Goal: Task Accomplishment & Management: Complete application form

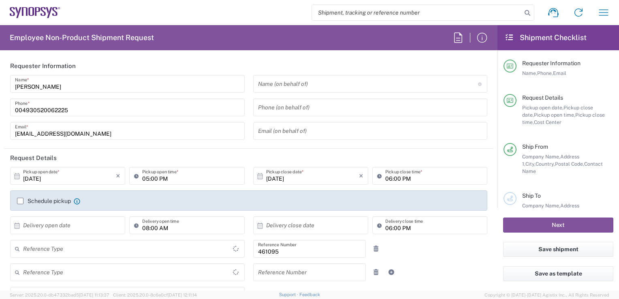
type input "Department"
type input "[GEOGRAPHIC_DATA]"
type input "DE36, SDG, SSW, MOAE 461095"
type input "Delivered at Place"
type input "[GEOGRAPHIC_DATA]"
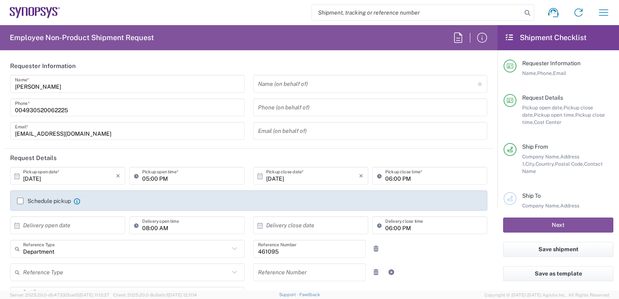
type input "[GEOGRAPHIC_DATA] DE21"
click at [41, 178] on input "[DATE]" at bounding box center [69, 176] width 93 height 14
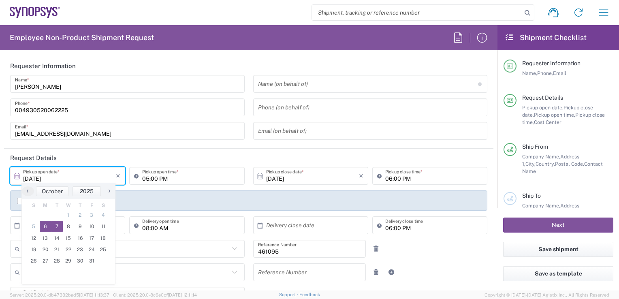
click at [58, 228] on span "7" at bounding box center [57, 226] width 12 height 11
type input "[DATE]"
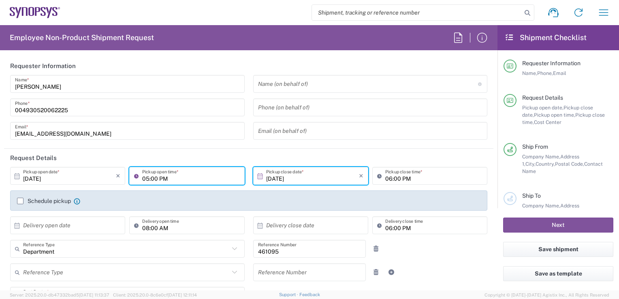
click at [151, 179] on input "05:00 PM" at bounding box center [190, 176] width 97 height 14
click at [161, 175] on input "10:00 PM" at bounding box center [190, 176] width 97 height 14
type input "10:00 A"
click at [314, 181] on input "[DATE]" at bounding box center [312, 176] width 93 height 14
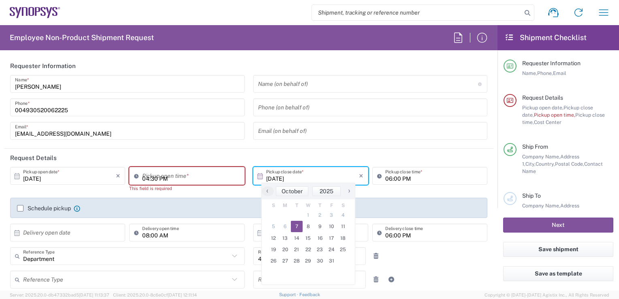
click at [211, 178] on input "04:30 PM" at bounding box center [190, 176] width 97 height 14
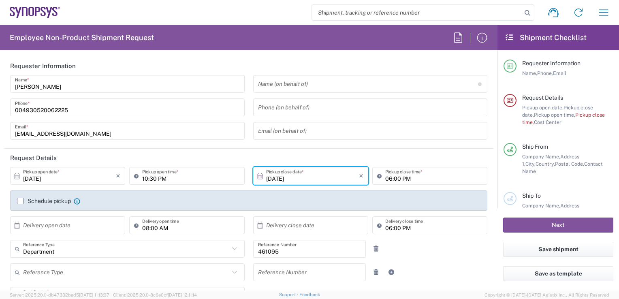
click at [151, 178] on input "10:30 PM" at bounding box center [190, 176] width 97 height 14
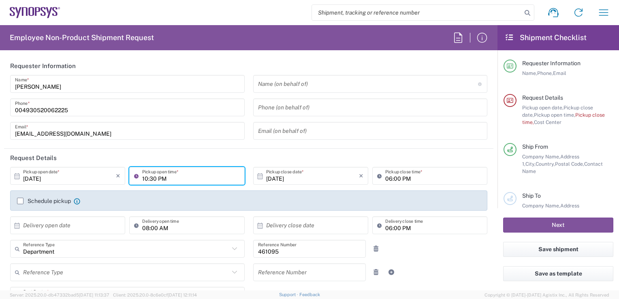
click at [151, 179] on input "10:30 PM" at bounding box center [190, 176] width 97 height 14
click at [161, 179] on input "10:00 PM" at bounding box center [190, 176] width 97 height 14
type input "10:00 AM"
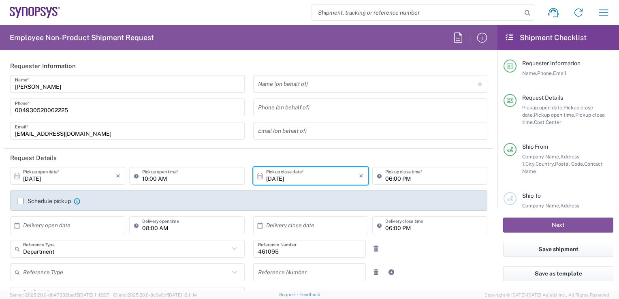
click at [289, 177] on input "[DATE]" at bounding box center [312, 176] width 93 height 14
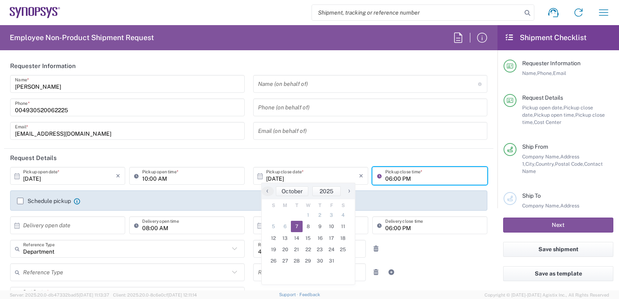
click at [398, 174] on input "06:00 PM" at bounding box center [433, 176] width 97 height 14
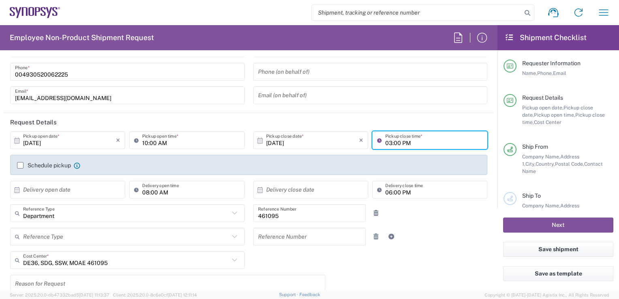
scroll to position [41, 0]
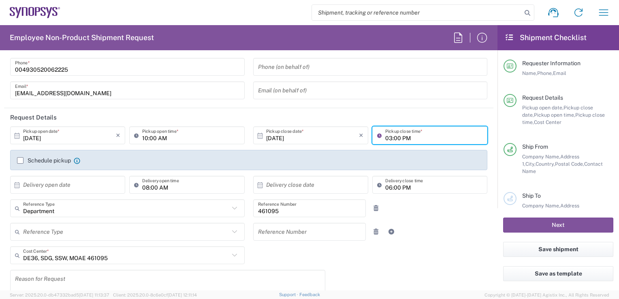
type input "03:00 PM"
click at [21, 161] on label "Schedule pickup" at bounding box center [44, 160] width 54 height 6
click at [20, 161] on input "Schedule pickup" at bounding box center [20, 161] width 0 height 0
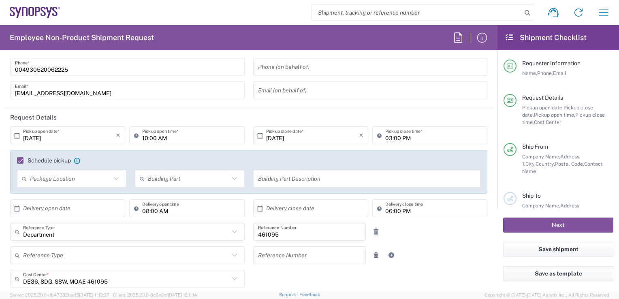
click at [283, 176] on input "text" at bounding box center [367, 179] width 218 height 14
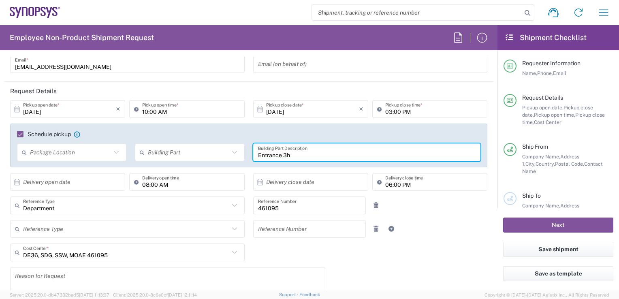
scroll to position [81, 0]
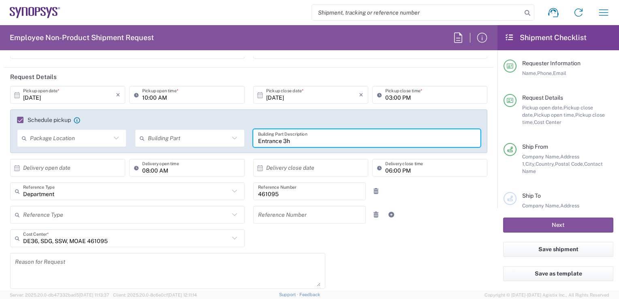
type input "Entrance 3h"
click at [70, 170] on input "text" at bounding box center [69, 168] width 93 height 14
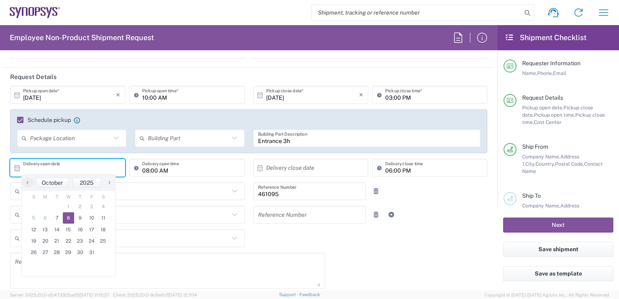
click at [67, 217] on span "8" at bounding box center [69, 217] width 12 height 11
type input "[DATE]"
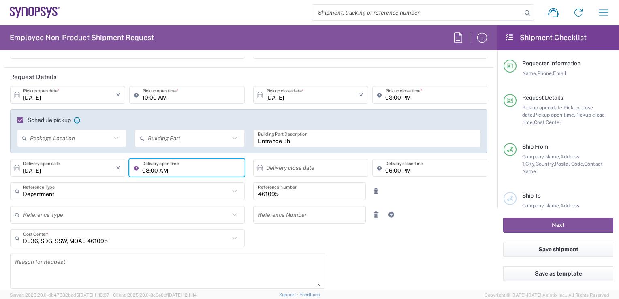
click at [144, 168] on input "08:00 AM" at bounding box center [190, 168] width 97 height 14
type input "10:00 AM"
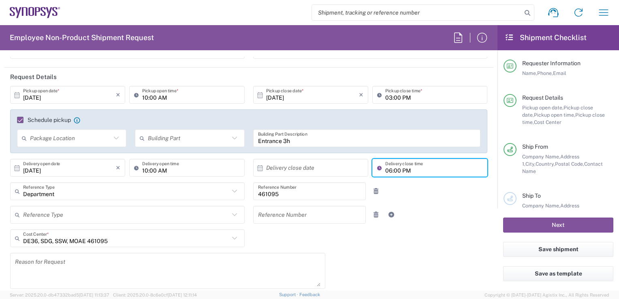
click at [385, 171] on input "06:00 PM" at bounding box center [433, 168] width 97 height 14
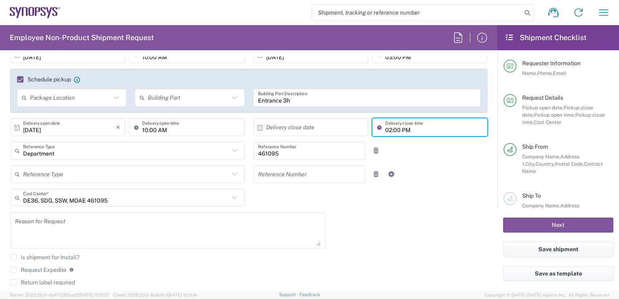
scroll to position [162, 0]
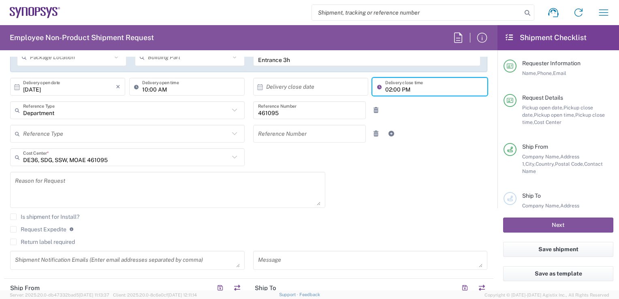
type input "02:00 PM"
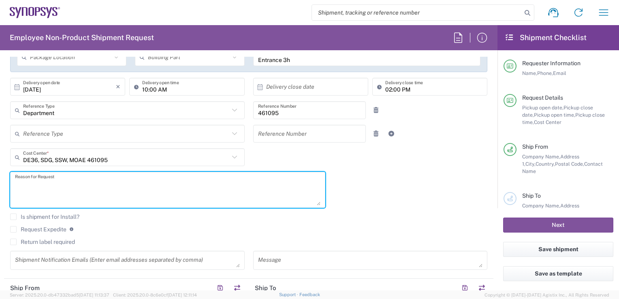
click at [212, 191] on textarea at bounding box center [168, 189] width 306 height 31
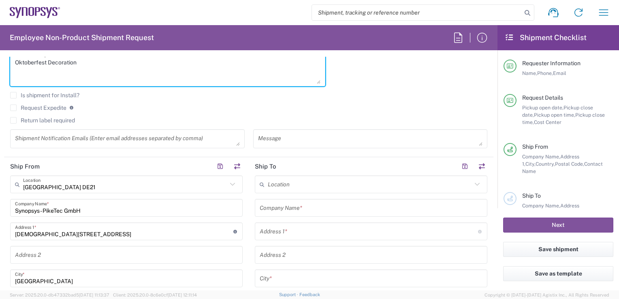
scroll to position [324, 0]
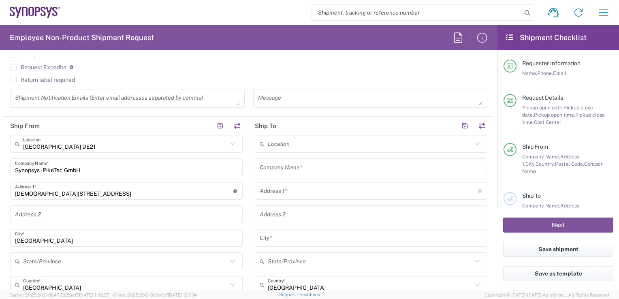
type textarea "Oktoberfest Decoration"
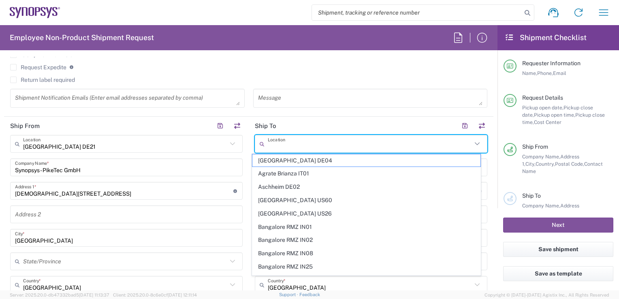
click at [304, 143] on input "text" at bounding box center [370, 144] width 204 height 14
click at [296, 163] on span "[GEOGRAPHIC_DATA] DE04" at bounding box center [367, 160] width 228 height 13
type input "[GEOGRAPHIC_DATA] DE04"
type input "Synopsys GmbH"
type input "[STREET_ADDRESS]"
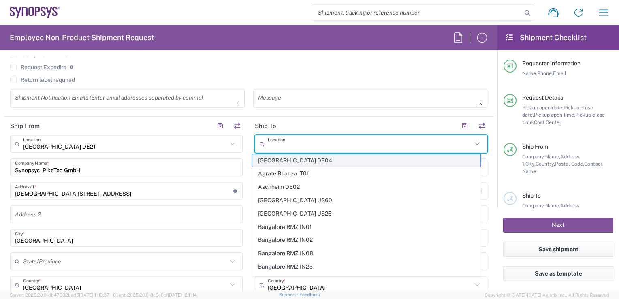
type input "[GEOGRAPHIC_DATA]"
type input "52072"
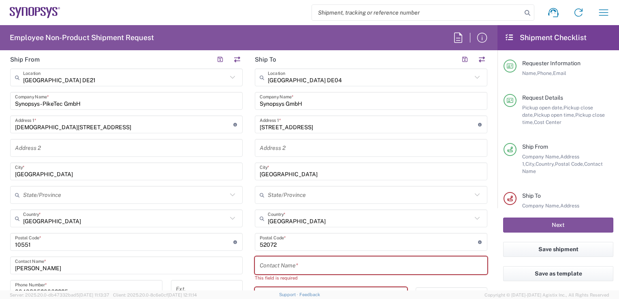
scroll to position [405, 0]
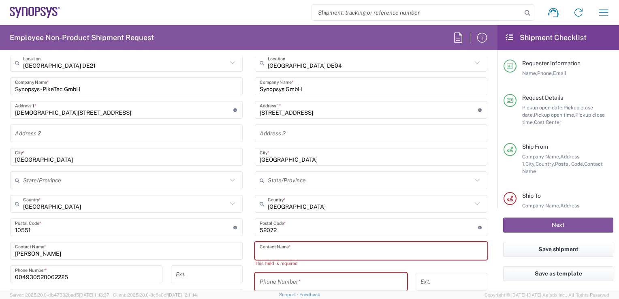
click at [347, 247] on input "text" at bounding box center [371, 251] width 223 height 14
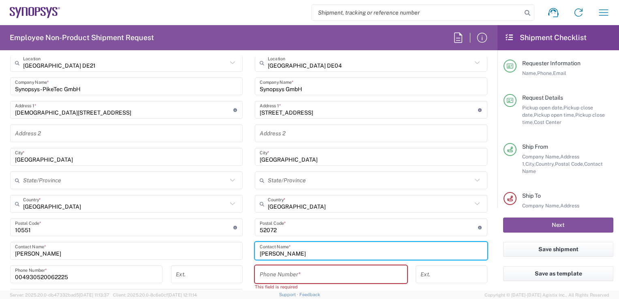
type input "[PERSON_NAME]"
click at [289, 278] on input "tel" at bounding box center [331, 275] width 143 height 14
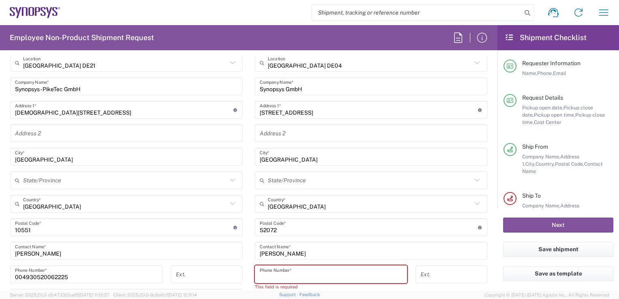
paste input "[PHONE_NUMBER]"
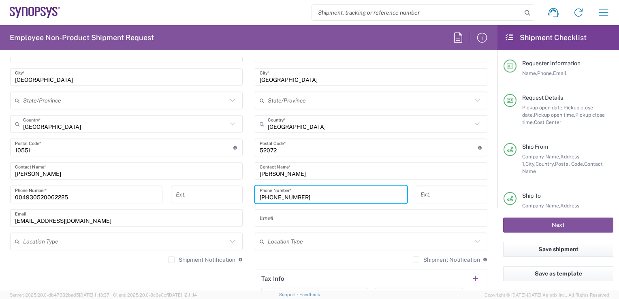
scroll to position [486, 0]
type input "[PHONE_NUMBER]"
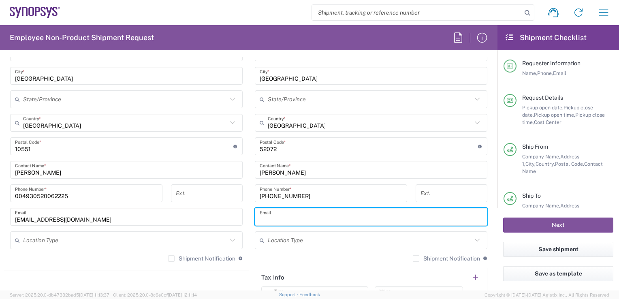
click at [305, 216] on input "text" at bounding box center [371, 217] width 223 height 14
paste input "[PERSON_NAME][EMAIL_ADDRESS][DOMAIN_NAME]"
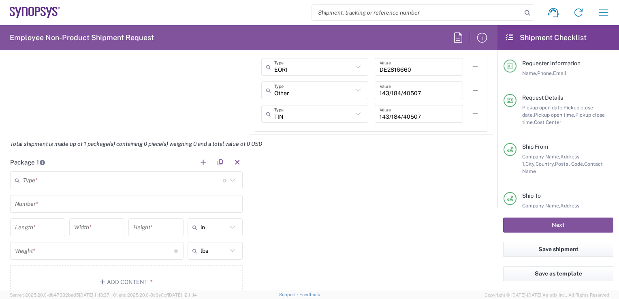
scroll to position [730, 0]
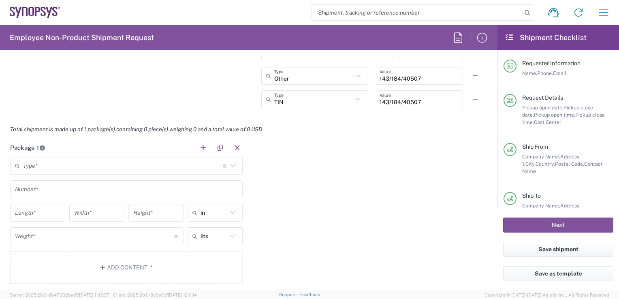
type input "[PERSON_NAME][EMAIL_ADDRESS][DOMAIN_NAME]"
click at [206, 167] on input "text" at bounding box center [123, 166] width 200 height 14
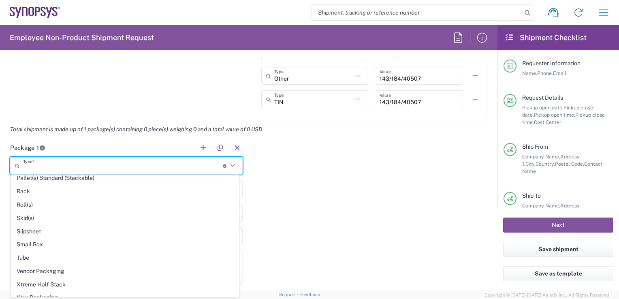
scroll to position [377, 0]
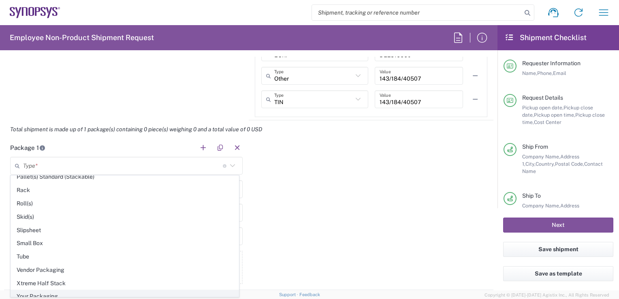
click at [126, 290] on span "Your Packaging" at bounding box center [125, 296] width 228 height 13
type input "Your Packaging"
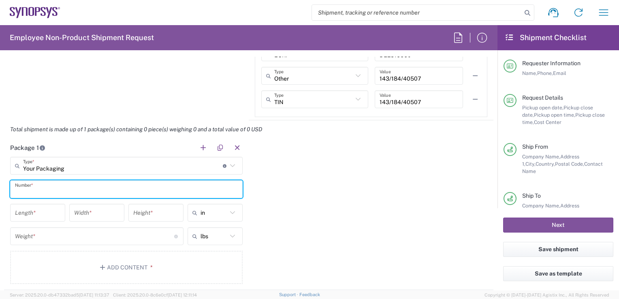
click at [64, 186] on input "text" at bounding box center [126, 189] width 223 height 14
type input "1"
click at [36, 214] on input "number" at bounding box center [37, 213] width 45 height 14
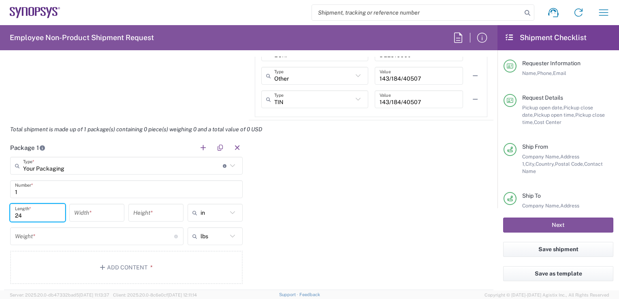
type input "24"
click at [93, 214] on input "number" at bounding box center [96, 213] width 45 height 14
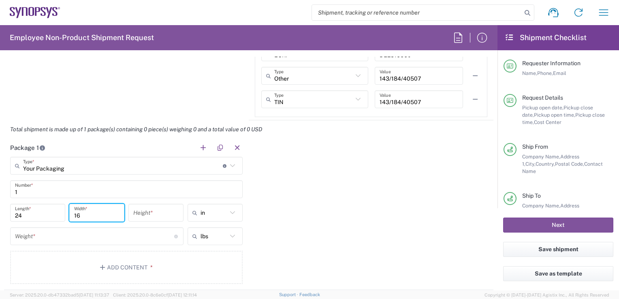
type input "16"
click at [176, 214] on input "number" at bounding box center [155, 213] width 45 height 14
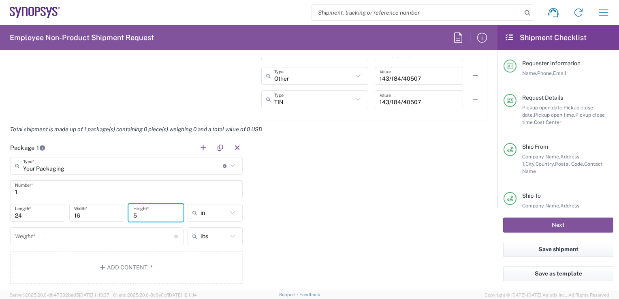
type input "5"
click at [230, 212] on icon at bounding box center [232, 213] width 11 height 11
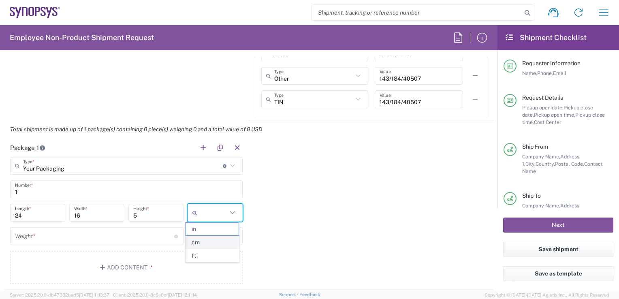
click at [208, 244] on span "cm" at bounding box center [212, 242] width 53 height 13
type input "60.96"
type input "40.64"
type input "12.7"
type input "cm"
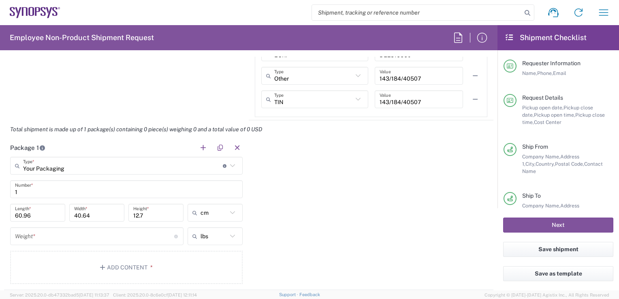
click at [123, 238] on input "number" at bounding box center [94, 236] width 159 height 14
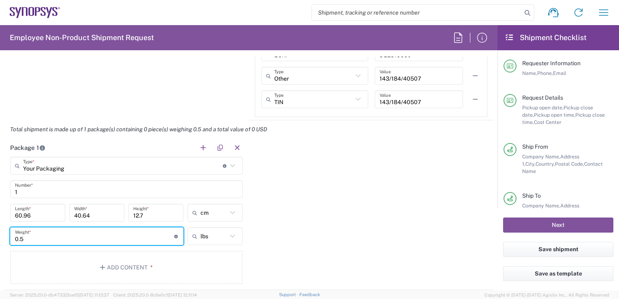
type input "0.5"
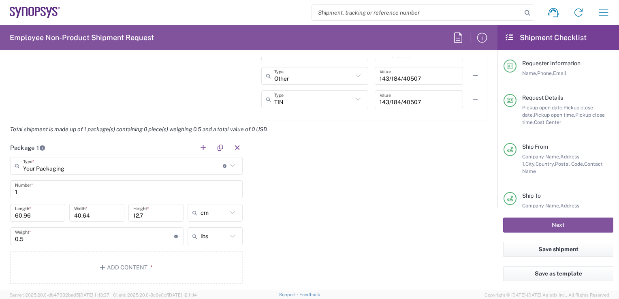
click at [231, 236] on icon at bounding box center [232, 236] width 11 height 11
click at [208, 266] on span "kgs" at bounding box center [212, 266] width 53 height 13
type input "0.23"
type input "kgs"
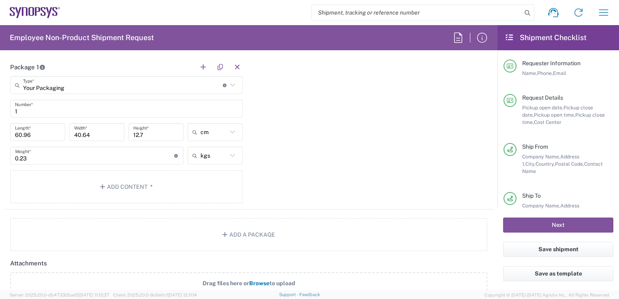
scroll to position [811, 0]
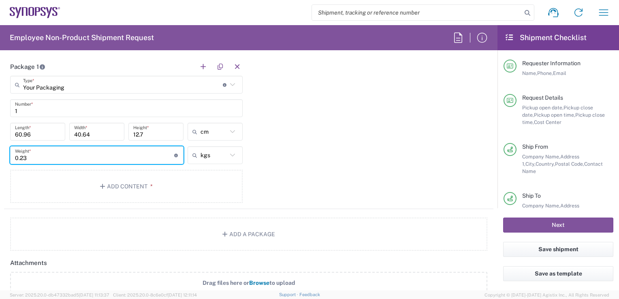
click at [36, 155] on input "0.23" at bounding box center [94, 155] width 159 height 14
type input "0.5"
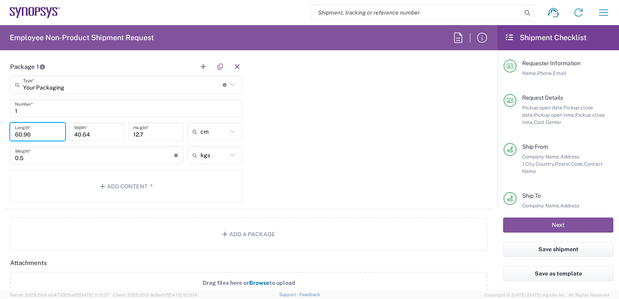
click at [50, 133] on input "60.96" at bounding box center [37, 132] width 45 height 14
drag, startPoint x: 152, startPoint y: 134, endPoint x: 124, endPoint y: 137, distance: 28.1
click at [124, 137] on div "60.96 Length * 40.64 Width * 12.7 Height * cm in cm ft" at bounding box center [126, 135] width 237 height 24
type input "5"
drag, startPoint x: 116, startPoint y: 134, endPoint x: 68, endPoint y: 134, distance: 47.8
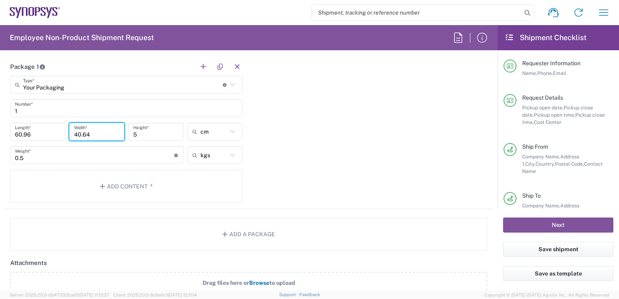
click at [68, 134] on div "40.64 Width *" at bounding box center [96, 135] width 59 height 24
type input "16"
drag, startPoint x: 54, startPoint y: 135, endPoint x: 6, endPoint y: 134, distance: 47.8
click at [6, 134] on main "Your Packaging Type * Material used to package goods Bale(s) Basket(s) Bolt(s) …" at bounding box center [126, 141] width 245 height 130
type input "24"
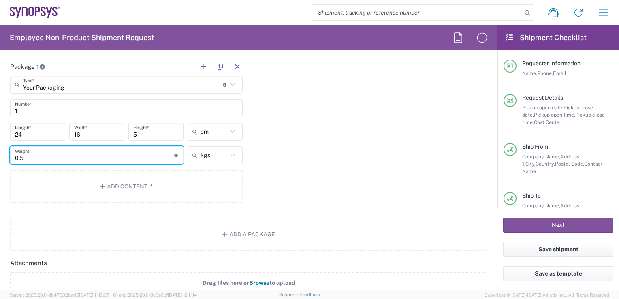
click at [74, 155] on input "0.5" at bounding box center [94, 155] width 159 height 14
click at [126, 187] on button "Add Content *" at bounding box center [126, 186] width 233 height 33
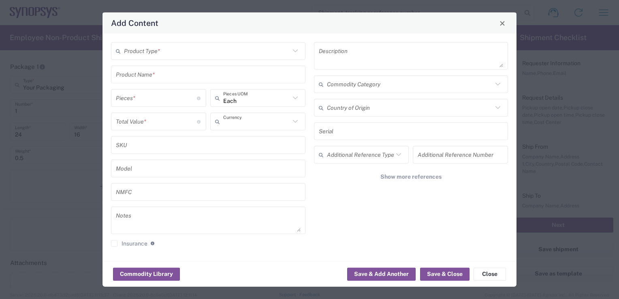
type input "US Dollar"
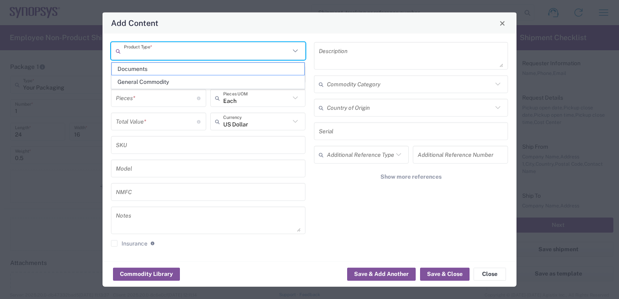
click at [169, 53] on input "text" at bounding box center [207, 51] width 166 height 14
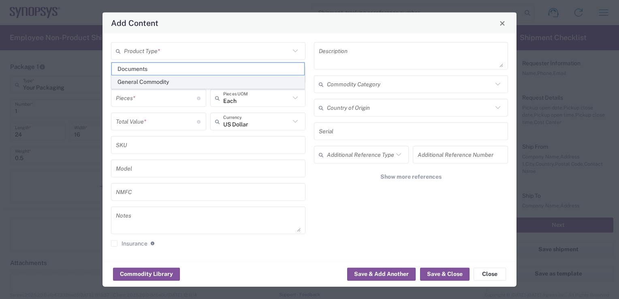
click at [171, 82] on span "General Commodity" at bounding box center [208, 82] width 193 height 13
type input "General Commodity"
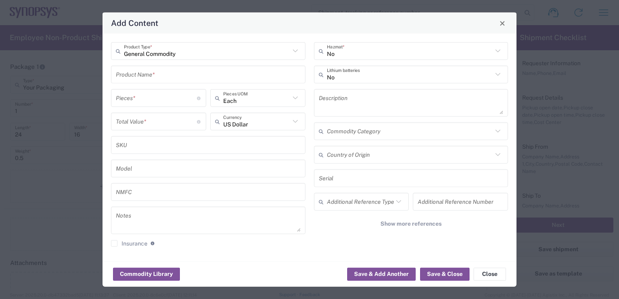
click at [173, 99] on input "number" at bounding box center [156, 98] width 81 height 14
type input "3"
click at [86, 250] on div "Add Content General Commodity Product Type * Product Name * 3 Pieces * Number o…" at bounding box center [309, 149] width 619 height 299
click at [297, 123] on icon at bounding box center [295, 121] width 11 height 11
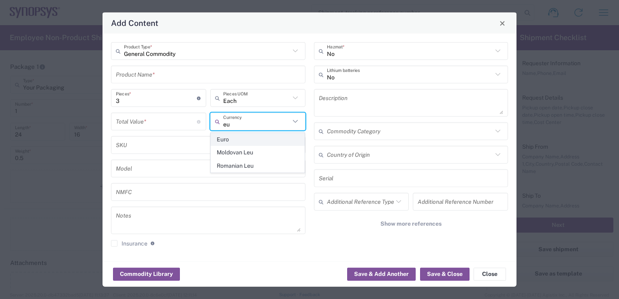
click at [267, 140] on span "Euro" at bounding box center [258, 139] width 94 height 13
type input "Euro"
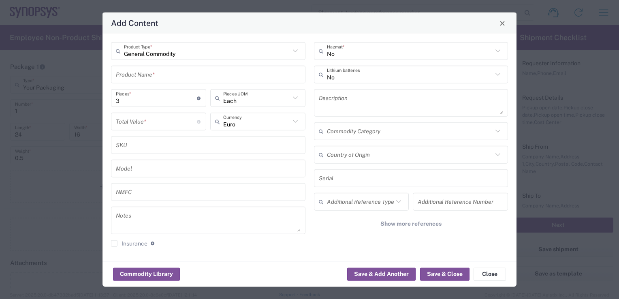
click at [173, 119] on input "number" at bounding box center [156, 121] width 81 height 14
type input "17"
click at [150, 96] on input "3" at bounding box center [156, 98] width 81 height 14
click at [121, 123] on input "17.70" at bounding box center [156, 121] width 81 height 14
click at [167, 125] on input "17.70" at bounding box center [156, 121] width 81 height 14
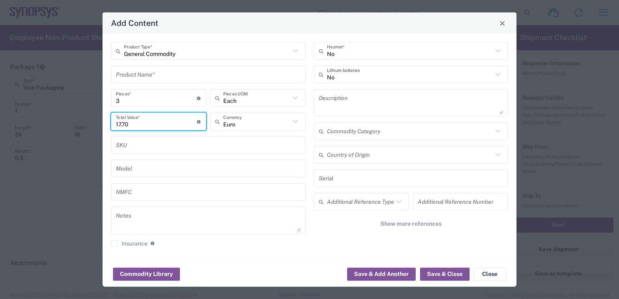
click at [122, 124] on input "17.70" at bounding box center [156, 121] width 81 height 14
type input "17.70"
click at [173, 77] on input "text" at bounding box center [208, 74] width 185 height 14
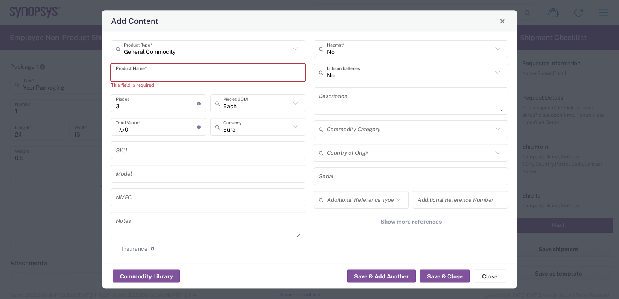
paste input "Lebkuchenherz"
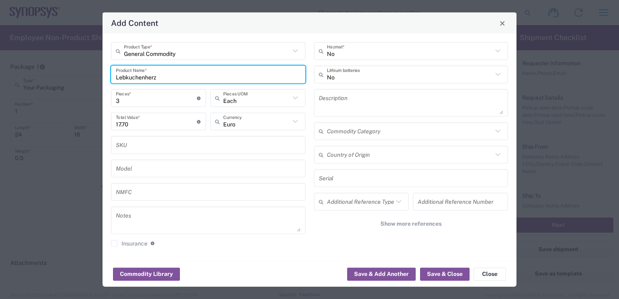
paste input "personalized"
click at [114, 75] on div "personalized Synopsys Lebkuchenherz Product Name *" at bounding box center [208, 75] width 195 height 18
click at [116, 76] on input "personalized Synopsys Lebkuchenherz" at bounding box center [208, 74] width 185 height 14
click at [247, 77] on input "Personalized Synopsys Lebkuchenherz" at bounding box center [208, 74] width 185 height 14
type input "Personalized Synopsys Lebkuchenherz"
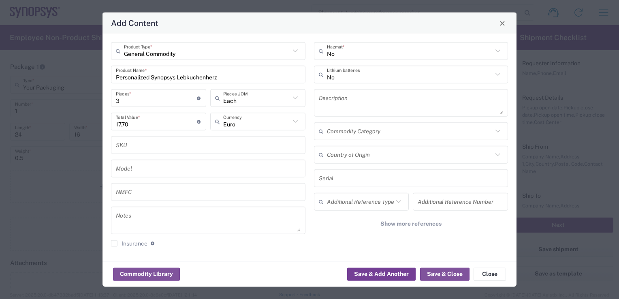
click at [360, 277] on button "Save & Add Another" at bounding box center [381, 274] width 69 height 13
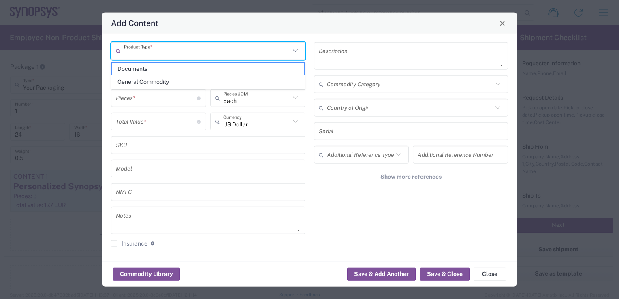
click at [159, 54] on input "text" at bounding box center [207, 51] width 166 height 14
click at [154, 83] on span "General Commodity" at bounding box center [208, 82] width 193 height 13
type input "General Commodity"
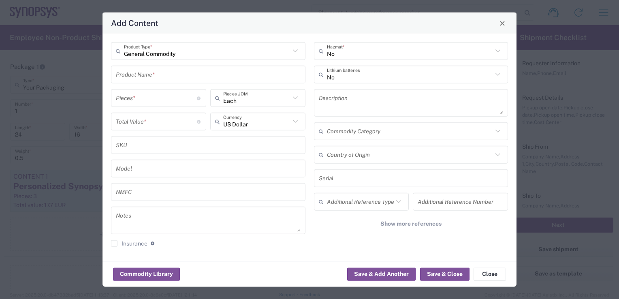
click at [154, 78] on input "text" at bounding box center [208, 74] width 185 height 14
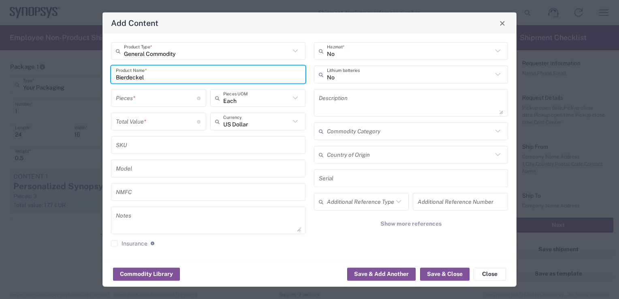
click at [117, 78] on input "Bierdeckel" at bounding box center [208, 74] width 185 height 14
paste input "coaster"
click at [148, 75] on input "Bierdeckel - coaster" at bounding box center [208, 74] width 185 height 14
click at [279, 75] on input "Bierdeckel - Pretzel coaster" at bounding box center [208, 74] width 185 height 14
type input "Bierdeckel - Pretzel coaster"
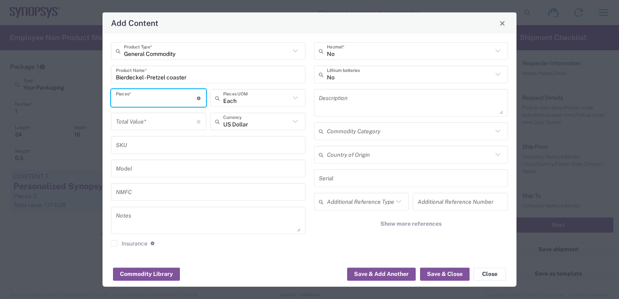
click at [182, 96] on input "number" at bounding box center [156, 98] width 81 height 14
type input "10"
click at [160, 125] on input "number" at bounding box center [156, 121] width 81 height 14
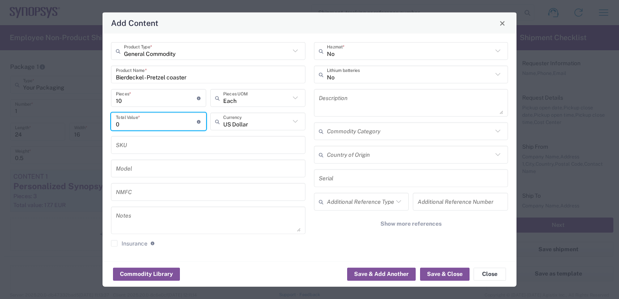
type input "0"
click at [294, 123] on icon at bounding box center [295, 121] width 11 height 11
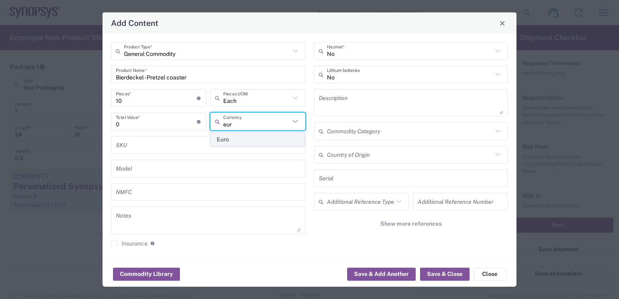
click at [262, 140] on span "Euro" at bounding box center [258, 139] width 94 height 13
type input "Euro"
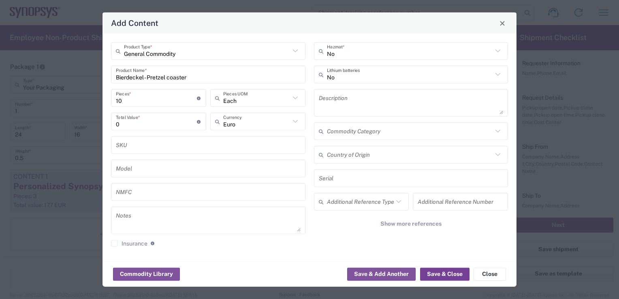
click at [439, 275] on button "Save & Close" at bounding box center [444, 274] width 49 height 13
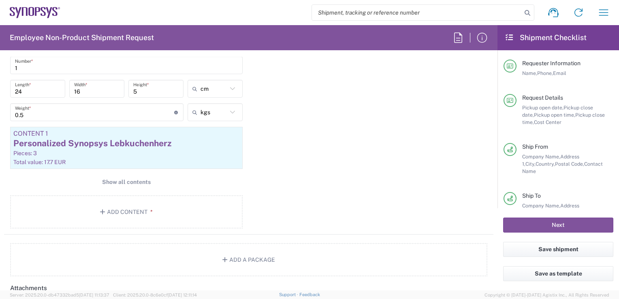
scroll to position [892, 0]
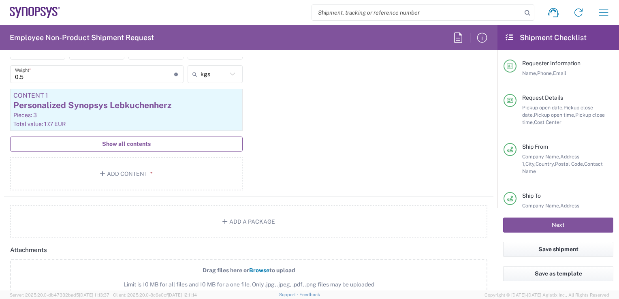
click at [115, 142] on span "Show all contents" at bounding box center [126, 144] width 49 height 8
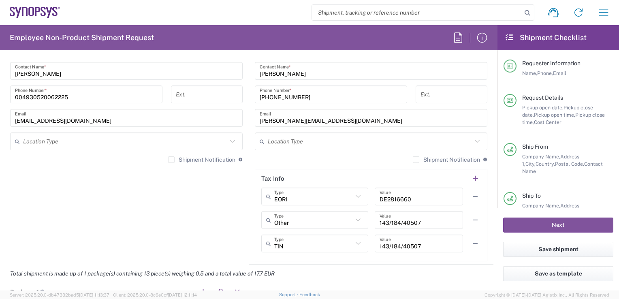
scroll to position [829, 0]
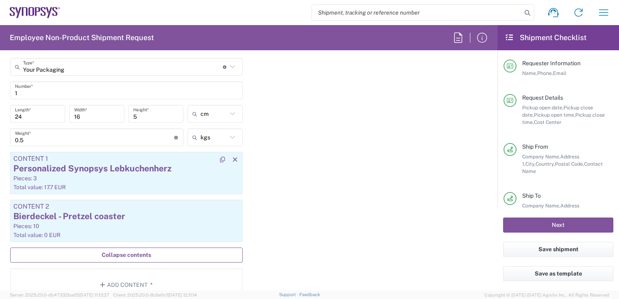
click at [101, 176] on div "Pieces: 3" at bounding box center [126, 178] width 226 height 7
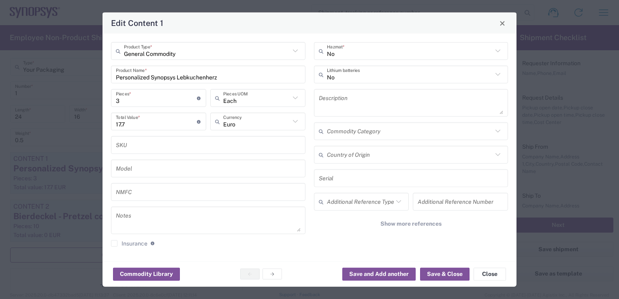
click at [178, 80] on input "Personalized Synopsys Lebkuchenherz" at bounding box center [208, 74] width 185 height 14
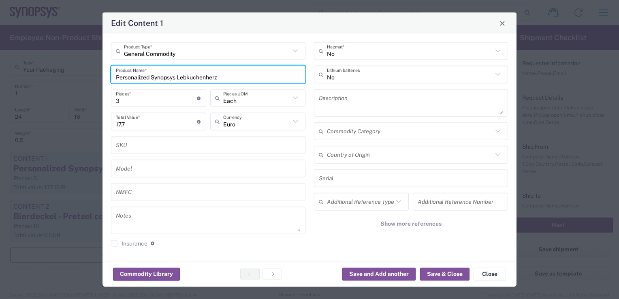
paste input "gingerbread"
type input "Personalized Synopsys gingerbread - Lebkuchenherz"
click at [437, 274] on button "Save & Close" at bounding box center [444, 274] width 49 height 13
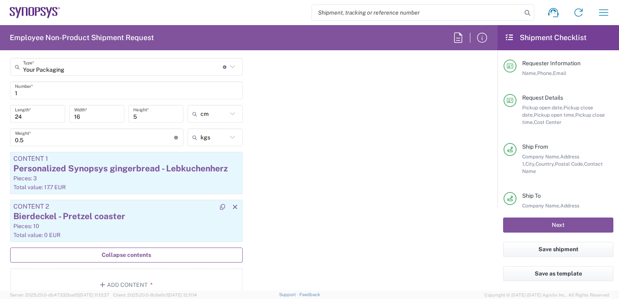
click at [51, 214] on div "Bierdeckel - Pretzel coaster" at bounding box center [126, 216] width 226 height 12
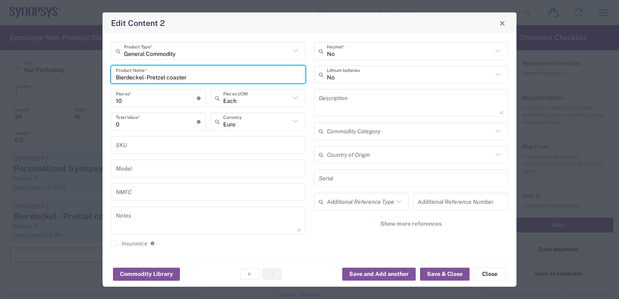
drag, startPoint x: 148, startPoint y: 78, endPoint x: 113, endPoint y: 77, distance: 34.9
click at [113, 77] on div "Bierdeckel - Pretzel coaster Product Name *" at bounding box center [208, 75] width 195 height 18
click at [198, 79] on input "Pretzel coaster" at bounding box center [205, 74] width 178 height 14
paste input "Bierdeckel -"
type input "Pretzel coaster - [GEOGRAPHIC_DATA]"
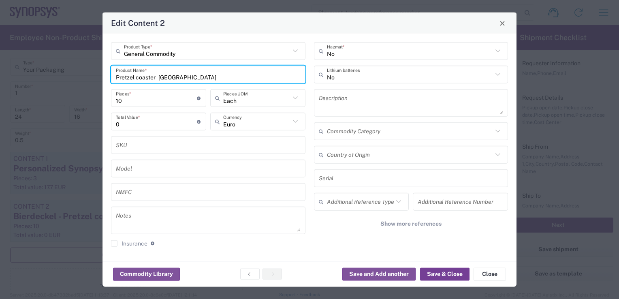
click at [437, 273] on button "Save & Close" at bounding box center [444, 274] width 49 height 13
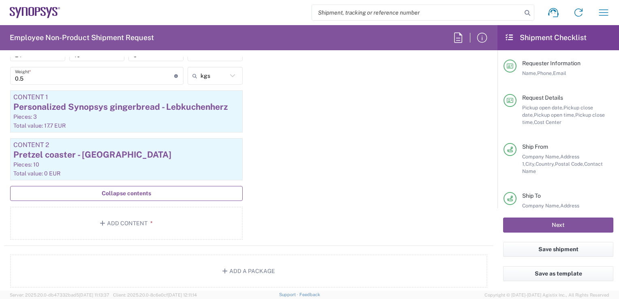
scroll to position [973, 0]
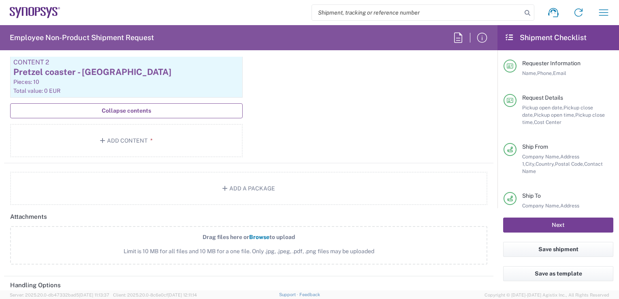
click at [550, 227] on button "Next" at bounding box center [558, 225] width 110 height 15
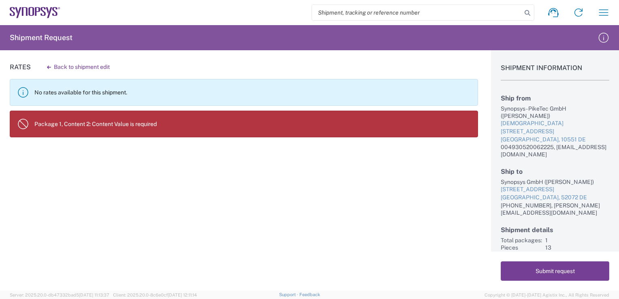
click at [567, 279] on button "Submit request" at bounding box center [555, 270] width 109 height 19
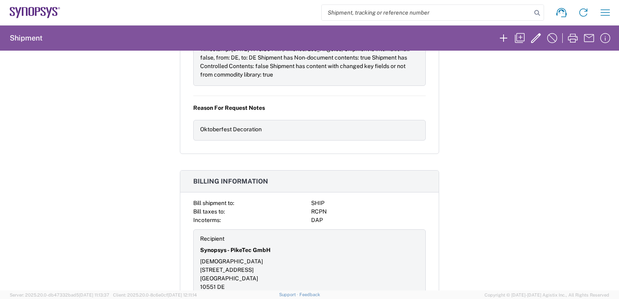
scroll to position [880, 0]
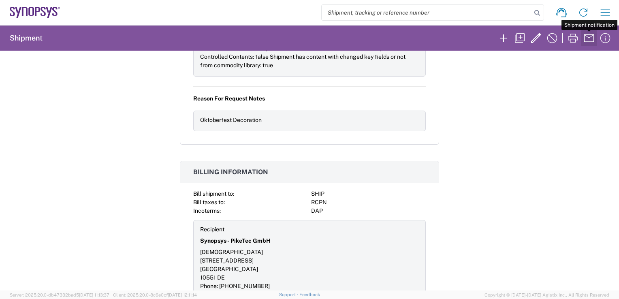
click at [591, 37] on icon "button" at bounding box center [589, 38] width 13 height 13
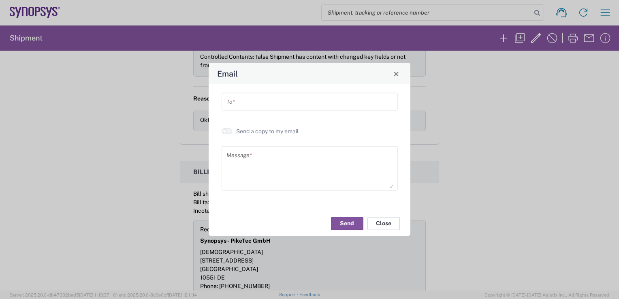
click at [379, 225] on button "Close" at bounding box center [384, 223] width 32 height 13
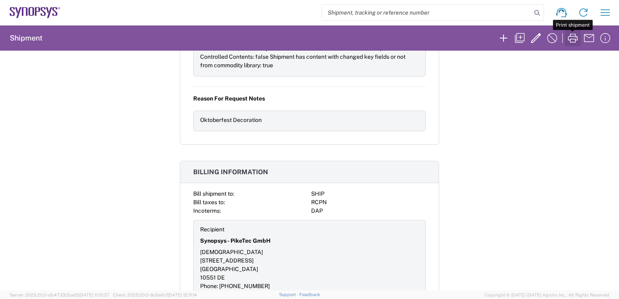
click at [577, 43] on icon "button" at bounding box center [573, 38] width 13 height 13
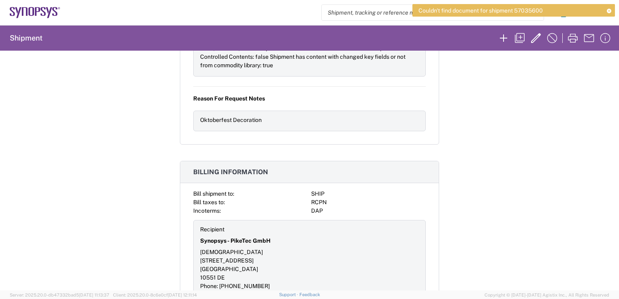
click at [541, 89] on div "Shipment 57035600 Google Maps Request details Pickup time: [DATE] 10:00:00 - 15…" at bounding box center [309, 171] width 619 height 240
click at [605, 36] on icon "button" at bounding box center [605, 38] width 13 height 13
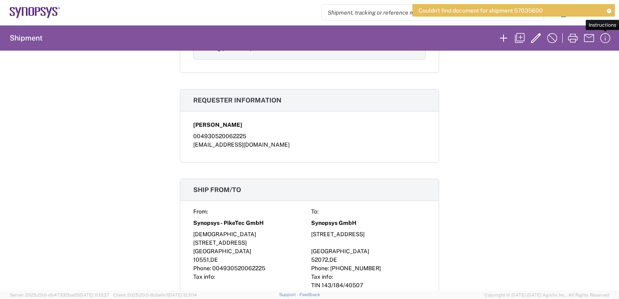
scroll to position [0, 0]
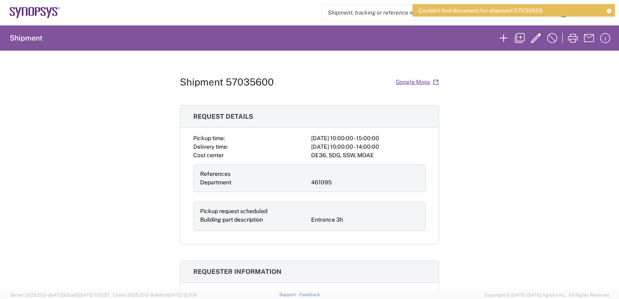
click at [525, 86] on div "Shipment 57035600 Google Maps Request details Pickup time: [DATE] 10:00:00 - 15…" at bounding box center [309, 171] width 619 height 240
click at [571, 38] on icon "button" at bounding box center [573, 38] width 13 height 13
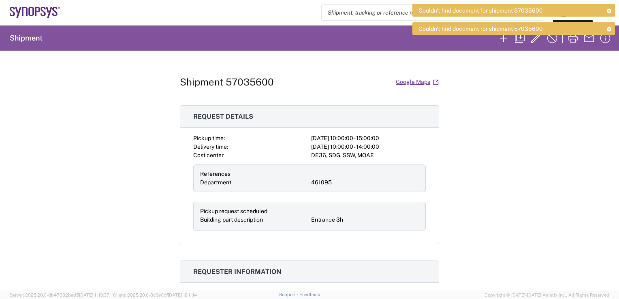
click at [490, 151] on div "Shipment 57035600 Google Maps Request details Pickup time: [DATE] 10:00:00 - 15…" at bounding box center [309, 171] width 619 height 240
click at [544, 111] on div "Shipment 57035600 Google Maps Request details Pickup time: [DATE] 10:00:00 - 15…" at bounding box center [309, 171] width 619 height 240
click at [610, 28] on icon at bounding box center [609, 29] width 6 height 4
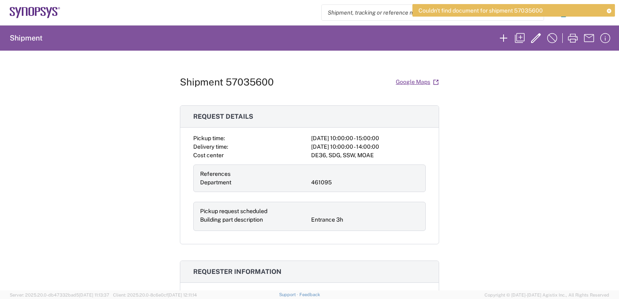
click at [612, 9] on icon at bounding box center [609, 11] width 6 height 4
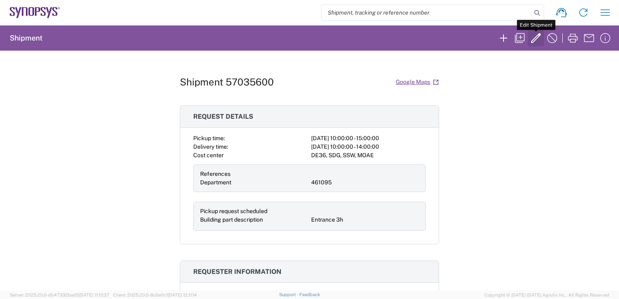
click at [540, 36] on icon "button" at bounding box center [536, 38] width 10 height 10
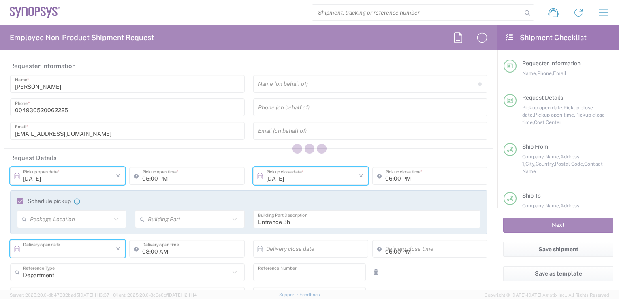
type input "[DATE]"
type input "10:00 AM"
type input "[DATE]"
type input "03:00 PM"
type input "[DATE]"
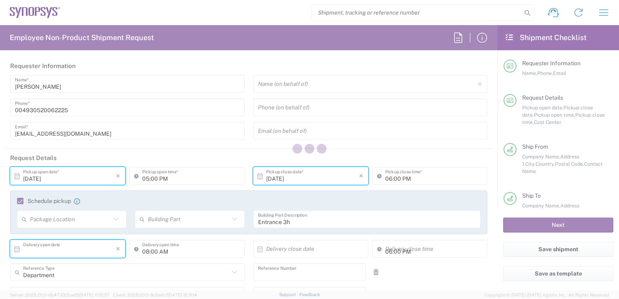
type input "10:00 AM"
type input "461095"
type textarea "Oktoberfest Decoration"
type textarea "[EMAIL_ADDRESS][DOMAIN_NAME]"
type input "[GEOGRAPHIC_DATA] DE21"
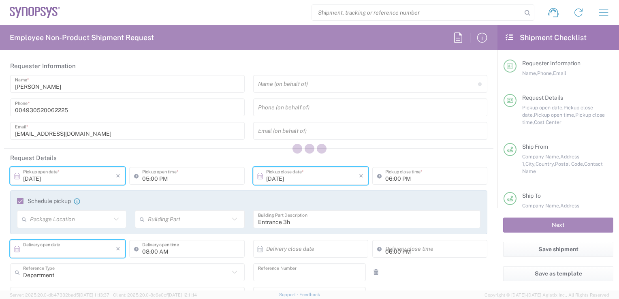
type input "Synopsys - PikeTec GmbH"
type input "[DEMOGRAPHIC_DATA][STREET_ADDRESS]"
type input "[GEOGRAPHIC_DATA]"
type input "10551"
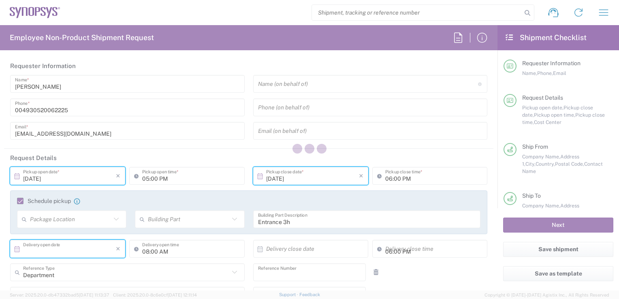
type input "[PERSON_NAME]"
type input "004930520062225"
type input "[EMAIL_ADDRESS][DOMAIN_NAME]"
type input "[GEOGRAPHIC_DATA] DE04"
type input "Synopsys GmbH"
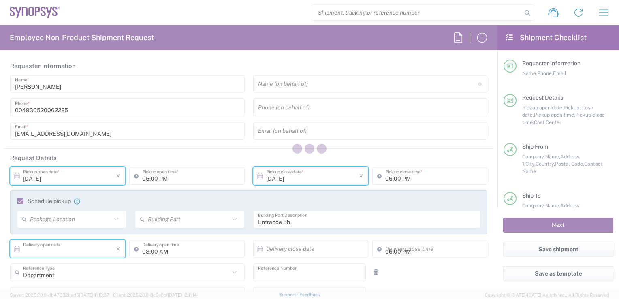
type input "[STREET_ADDRESS]"
type input "[GEOGRAPHIC_DATA]"
type input "52072"
type input "[PERSON_NAME]"
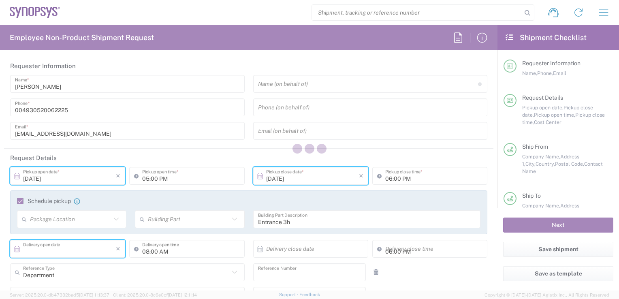
type input "[PHONE_NUMBER]"
type input "[PERSON_NAME][EMAIL_ADDRESS][DOMAIN_NAME]"
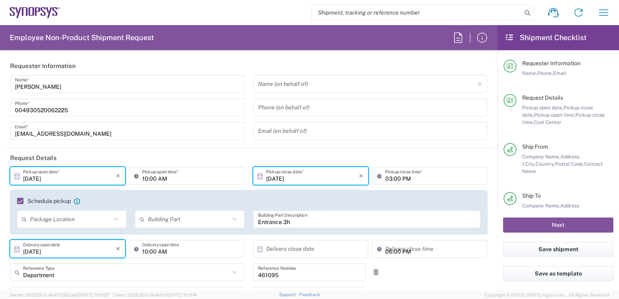
type input "Your Packaging"
type input "DE36, SDG, SSW, MOAE 461095"
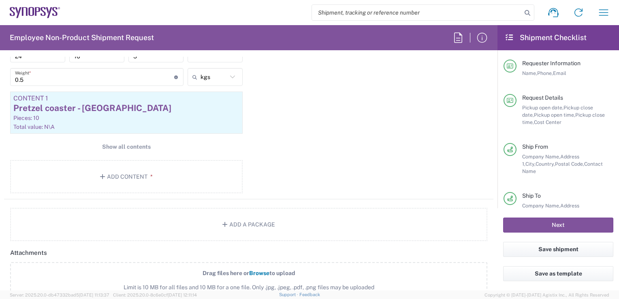
scroll to position [892, 0]
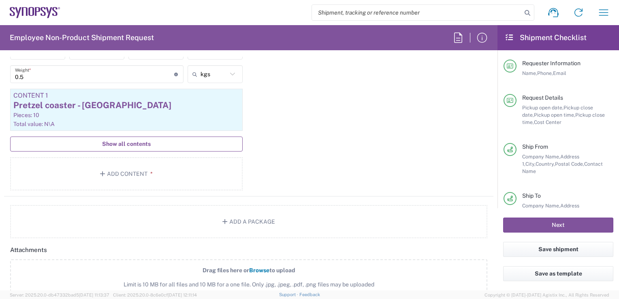
click at [102, 144] on span "Show all contents" at bounding box center [126, 144] width 49 height 8
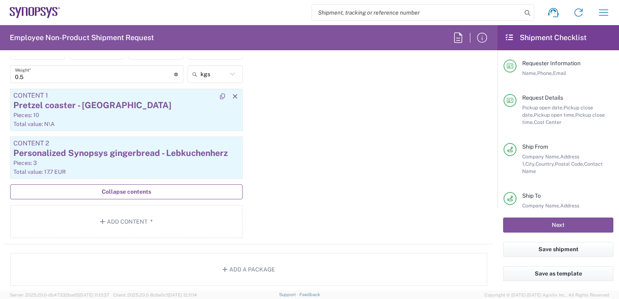
click at [58, 114] on div "Pieces: 10" at bounding box center [126, 114] width 226 height 7
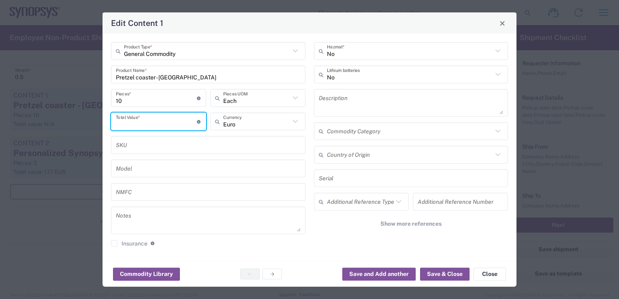
click at [178, 126] on input "number" at bounding box center [156, 121] width 81 height 14
type input "1"
click at [435, 274] on button "Save & Close" at bounding box center [444, 274] width 49 height 13
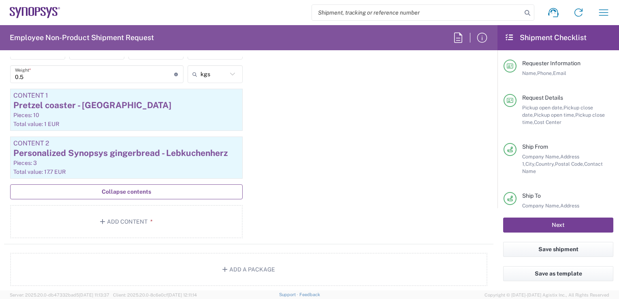
click at [514, 223] on button "Next" at bounding box center [558, 225] width 110 height 15
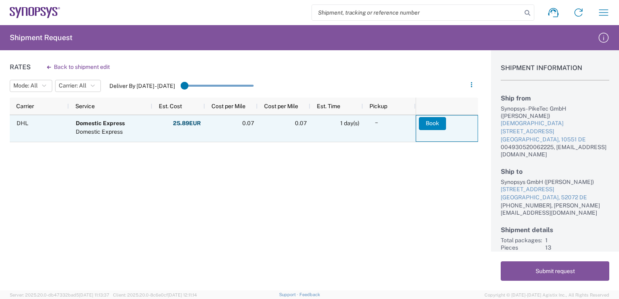
click at [427, 125] on button "Book" at bounding box center [432, 123] width 27 height 13
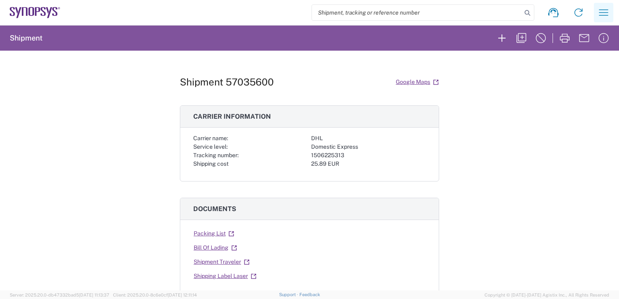
click at [604, 13] on icon "button" at bounding box center [604, 12] width 9 height 6
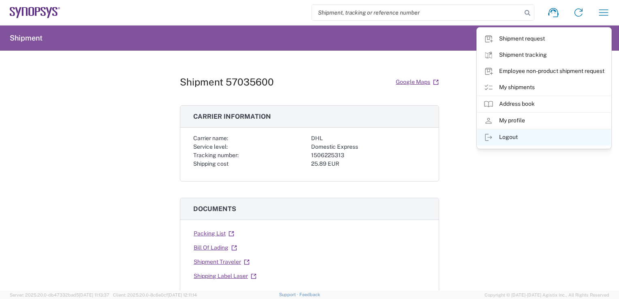
click at [504, 137] on link "Logout" at bounding box center [545, 137] width 134 height 16
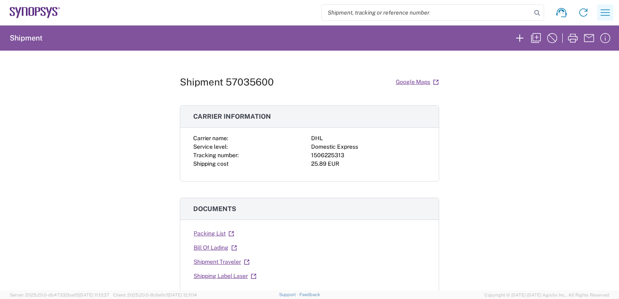
click at [604, 17] on icon "button" at bounding box center [605, 12] width 13 height 13
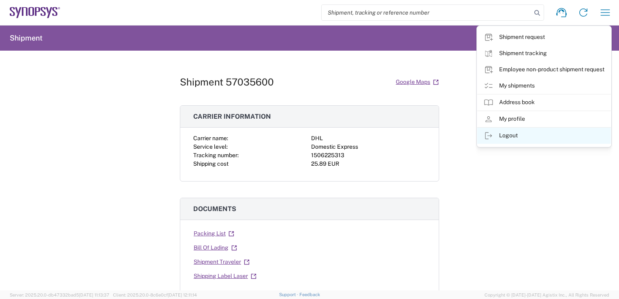
click at [505, 135] on link "Logout" at bounding box center [545, 136] width 134 height 16
